Goal: Transaction & Acquisition: Purchase product/service

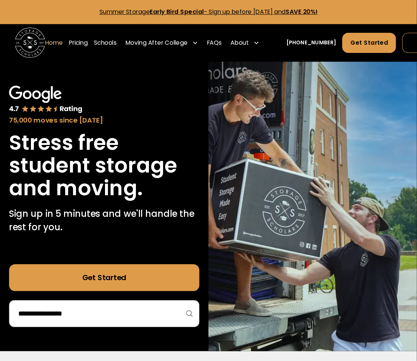
scroll to position [3, 0]
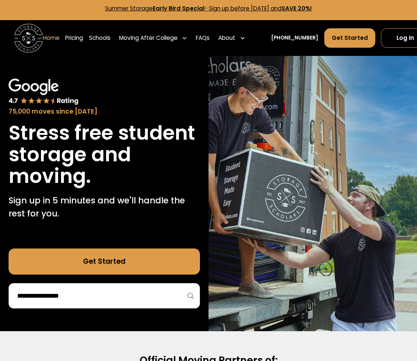
click at [145, 44] on div "Moving After College" at bounding box center [153, 38] width 74 height 20
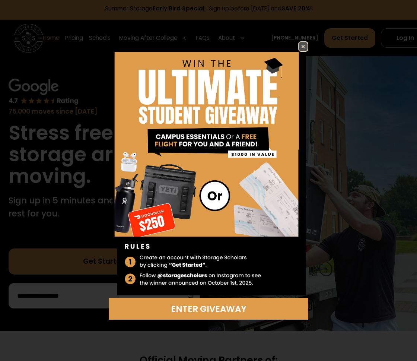
click at [303, 53] on img at bounding box center [209, 169] width 200 height 257
click at [305, 45] on img at bounding box center [303, 46] width 9 height 9
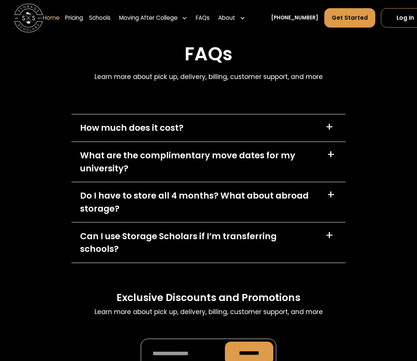
scroll to position [2010, 0]
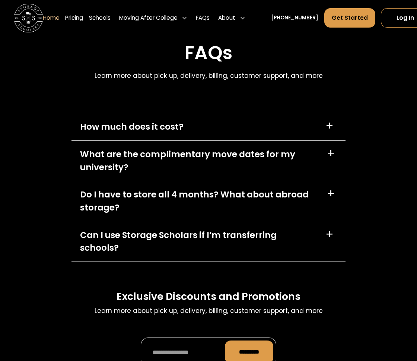
click at [329, 128] on div "+" at bounding box center [329, 126] width 8 height 12
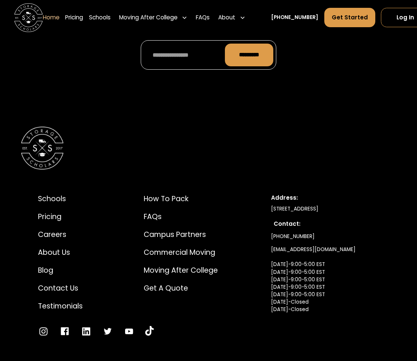
scroll to position [2468, 0]
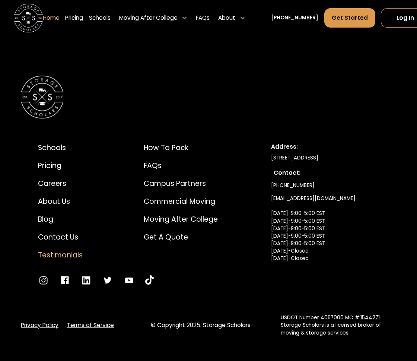
click at [70, 250] on div "Testimonials" at bounding box center [60, 255] width 45 height 11
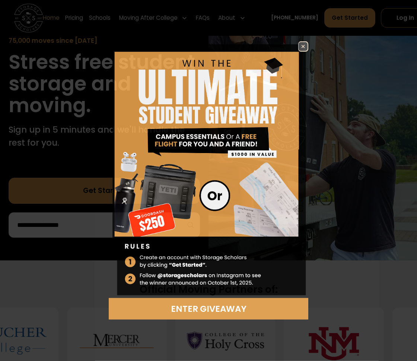
scroll to position [74, 0]
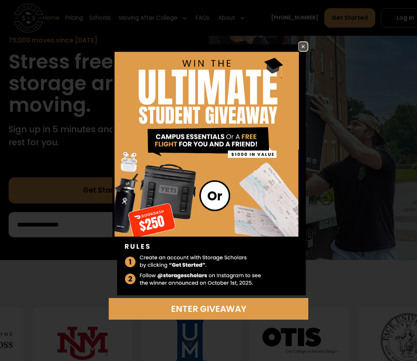
click at [305, 51] on img at bounding box center [303, 46] width 9 height 9
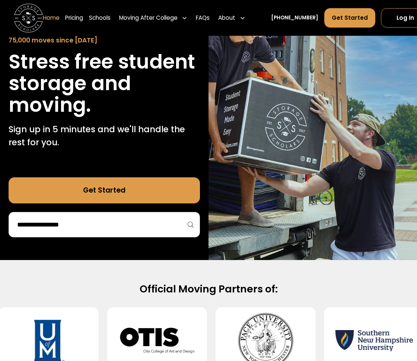
click at [139, 192] on link "Get Started" at bounding box center [104, 190] width 191 height 26
